Goal: Task Accomplishment & Management: Manage account settings

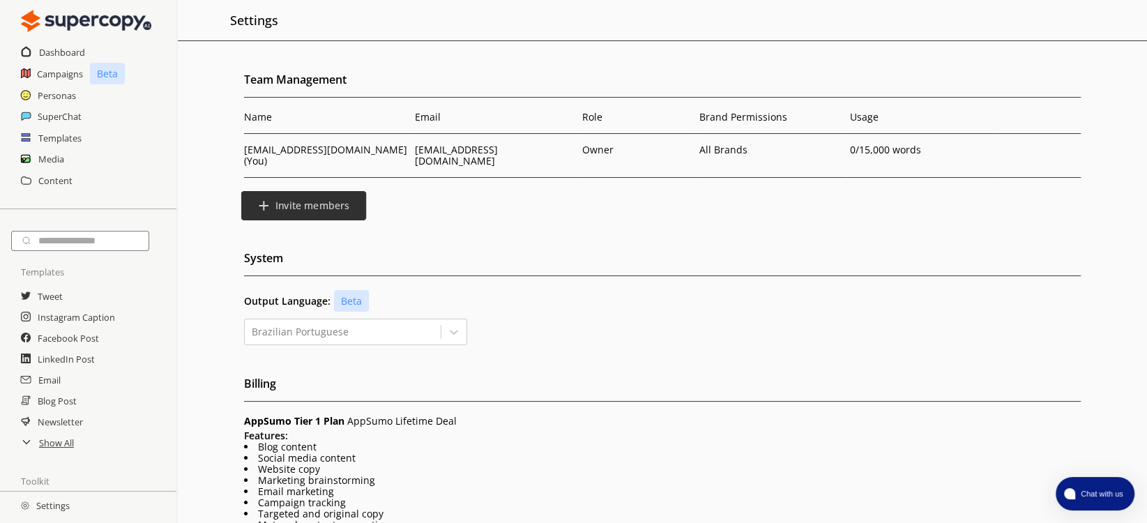
click at [308, 199] on b "Invite members" at bounding box center [312, 205] width 74 height 13
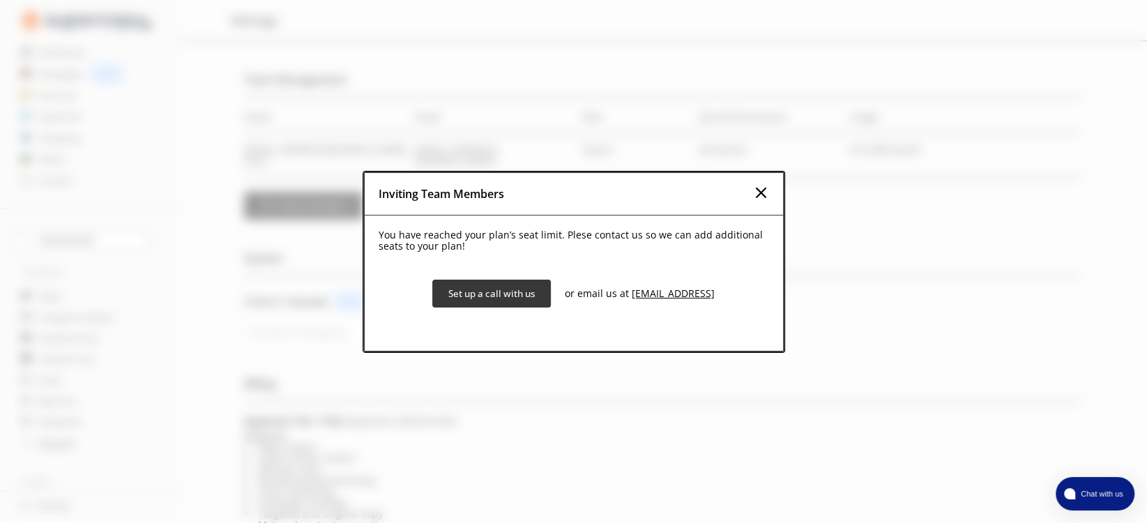
click at [764, 194] on img at bounding box center [760, 192] width 17 height 17
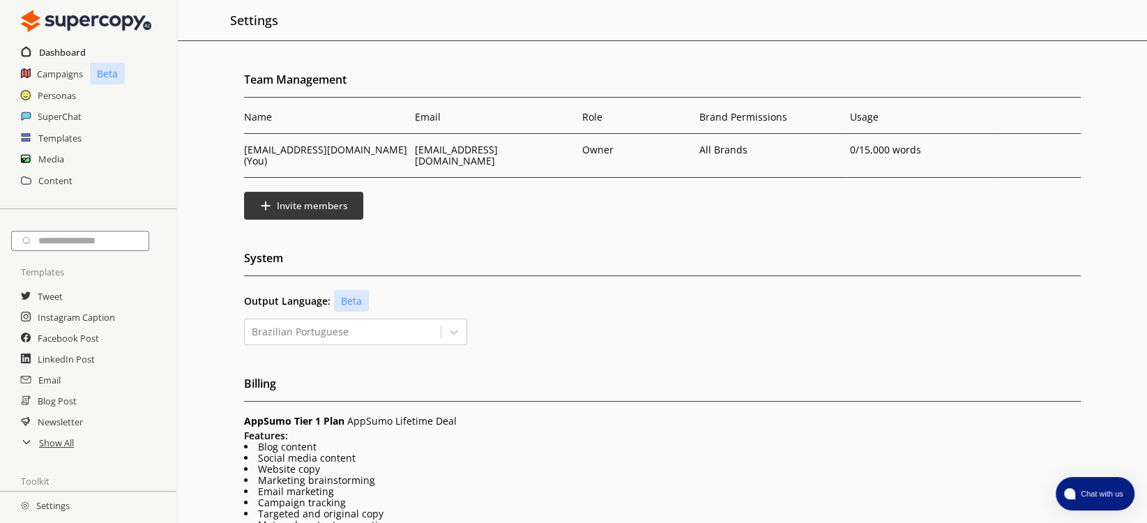
click at [60, 48] on h2 "Dashboard" at bounding box center [62, 52] width 47 height 21
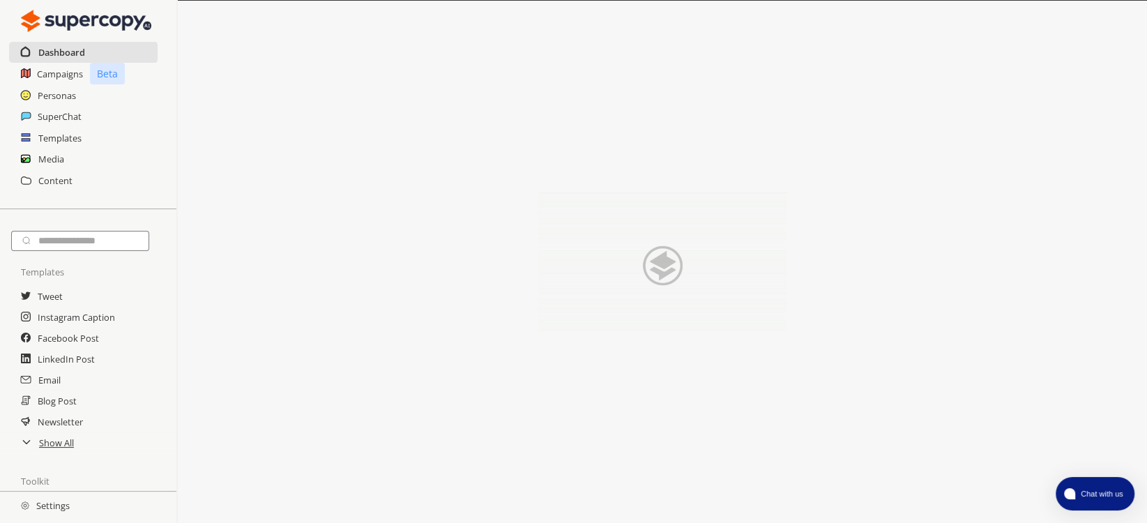
click at [49, 48] on h2 "Dashboard" at bounding box center [61, 52] width 47 height 21
